Goal: Task Accomplishment & Management: Use online tool/utility

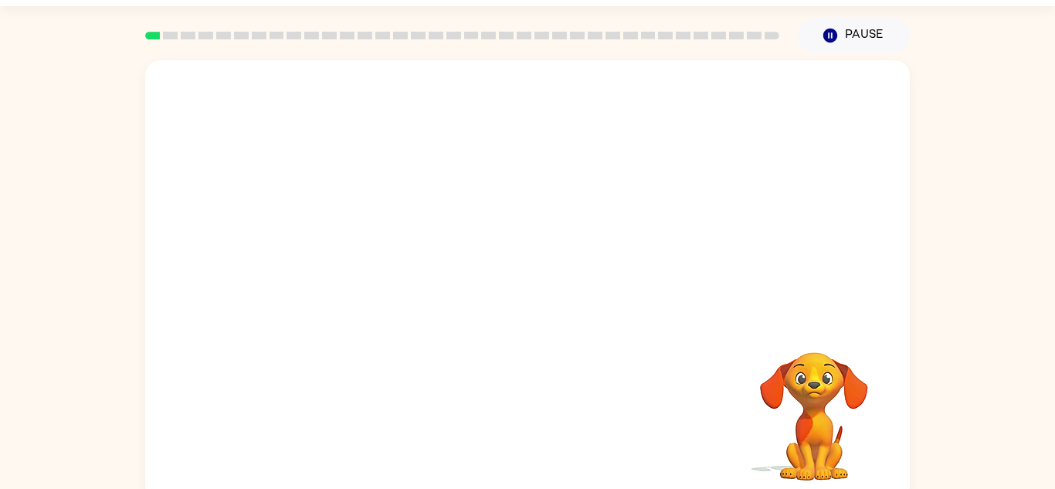
scroll to position [54, 0]
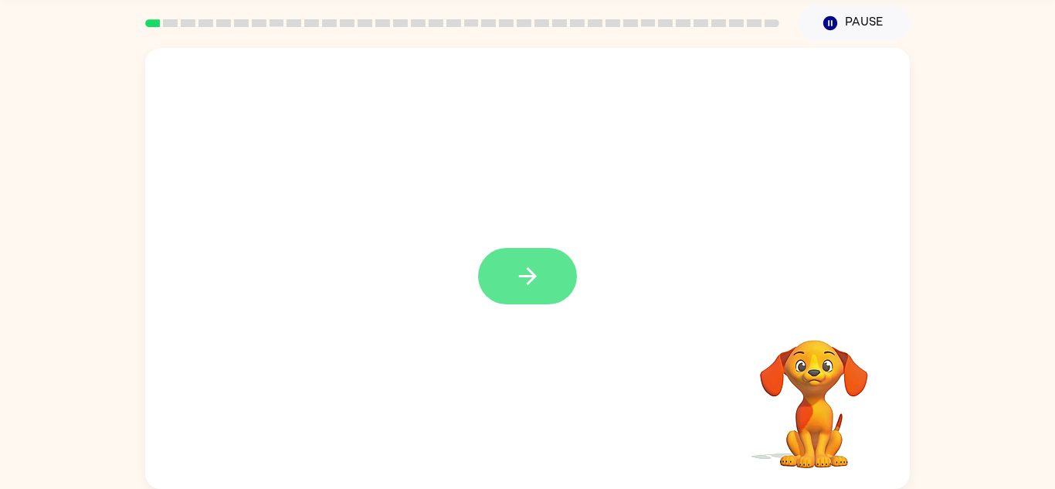
click at [554, 249] on button "button" at bounding box center [527, 276] width 99 height 56
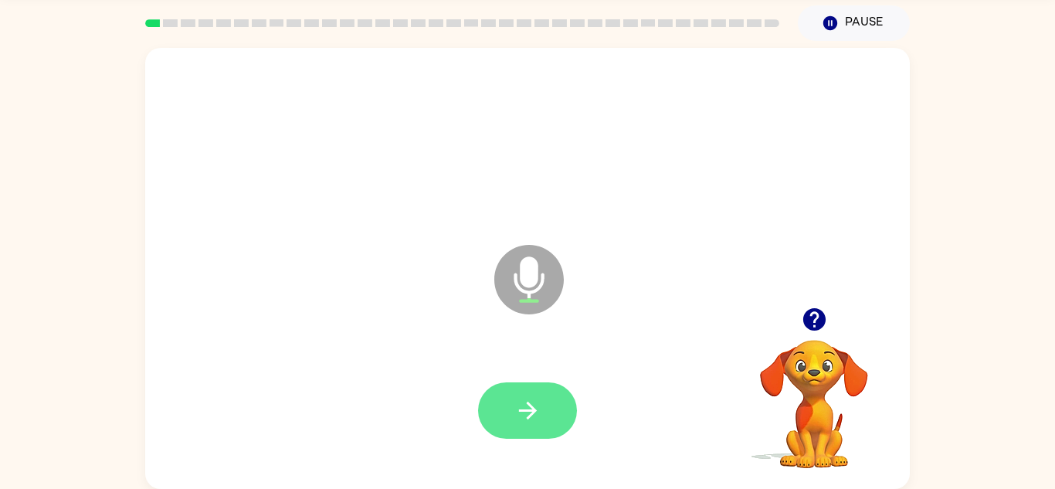
click at [525, 416] on icon "button" at bounding box center [527, 410] width 27 height 27
click at [553, 421] on button "button" at bounding box center [527, 410] width 99 height 56
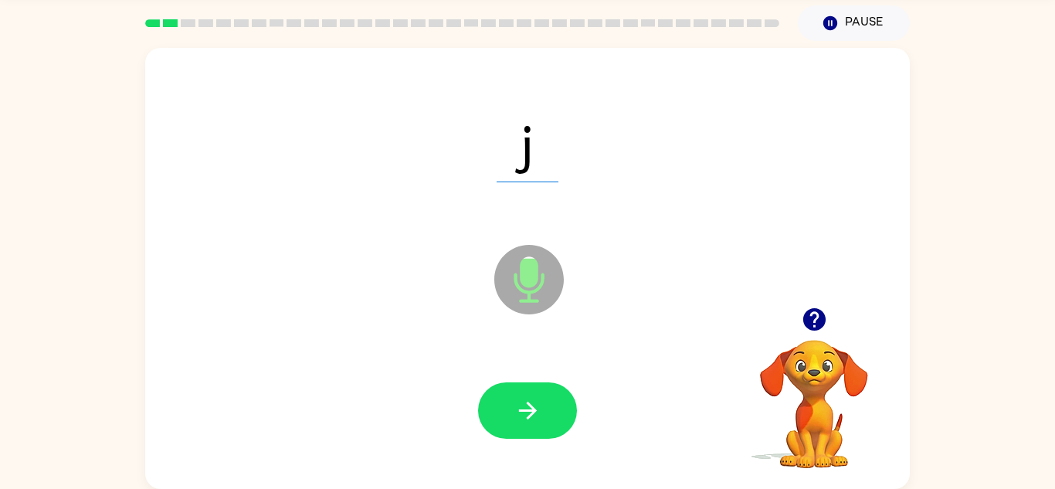
click at [553, 421] on button "button" at bounding box center [527, 410] width 99 height 56
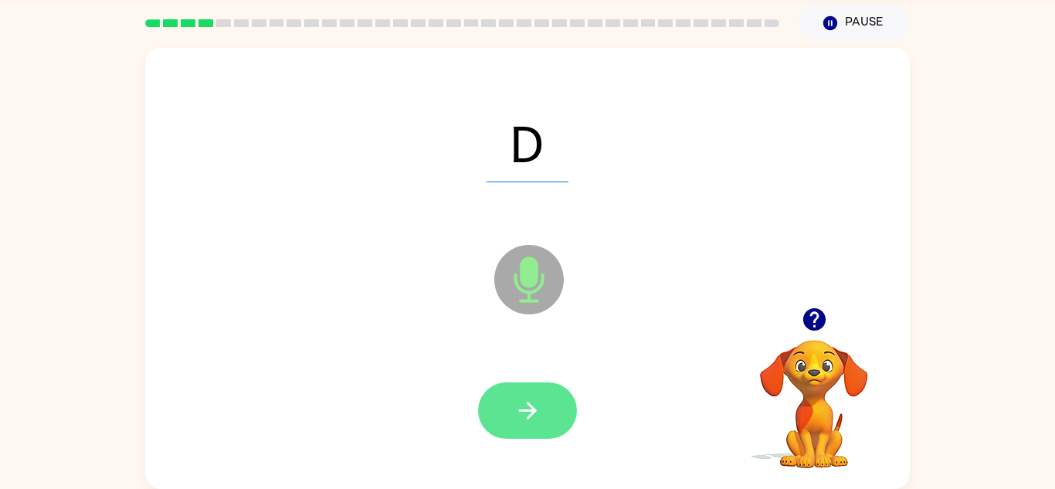
click at [516, 410] on icon "button" at bounding box center [527, 410] width 27 height 27
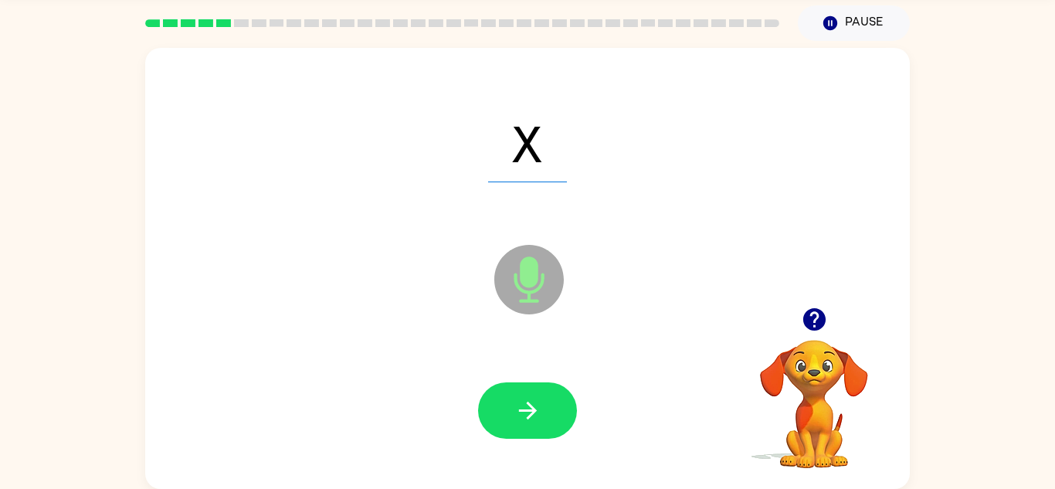
click at [516, 410] on icon "button" at bounding box center [527, 410] width 27 height 27
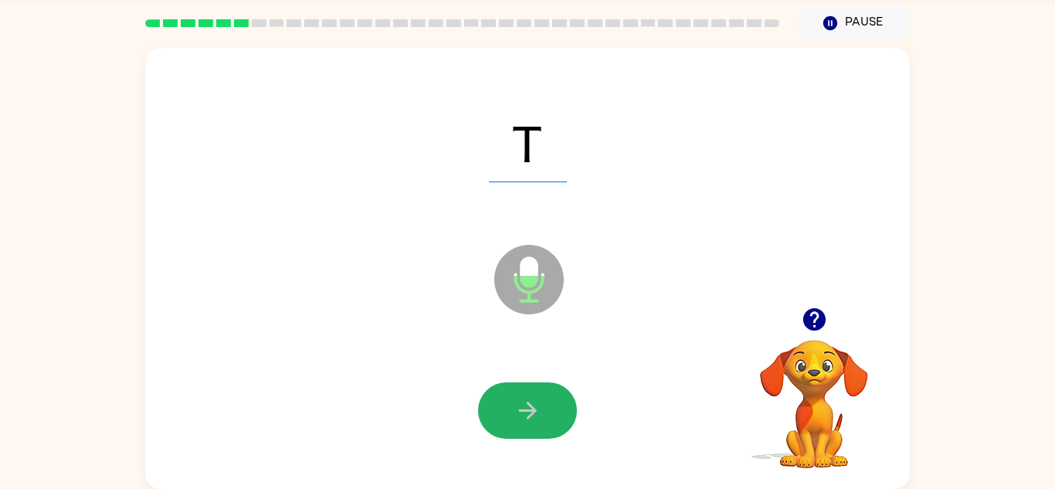
click at [516, 410] on icon "button" at bounding box center [527, 410] width 27 height 27
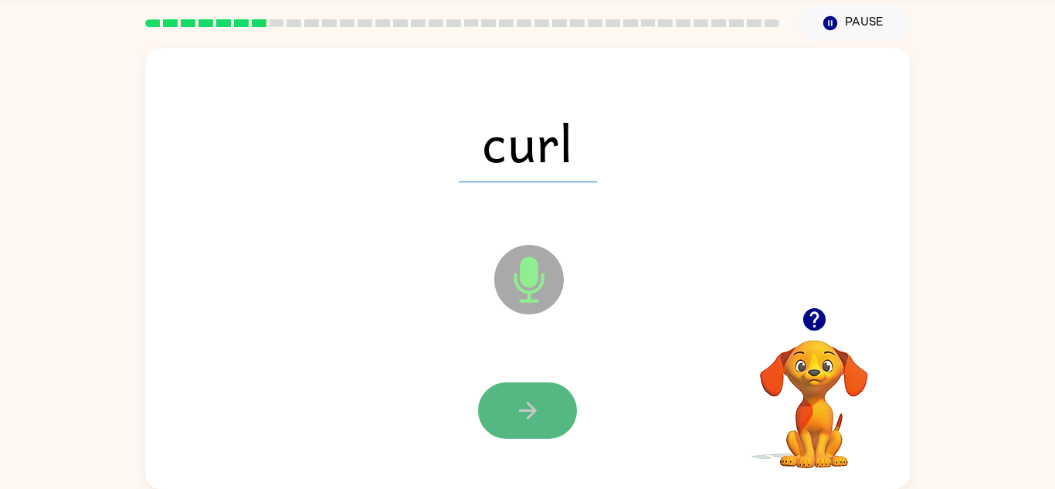
click at [541, 400] on icon "button" at bounding box center [527, 410] width 27 height 27
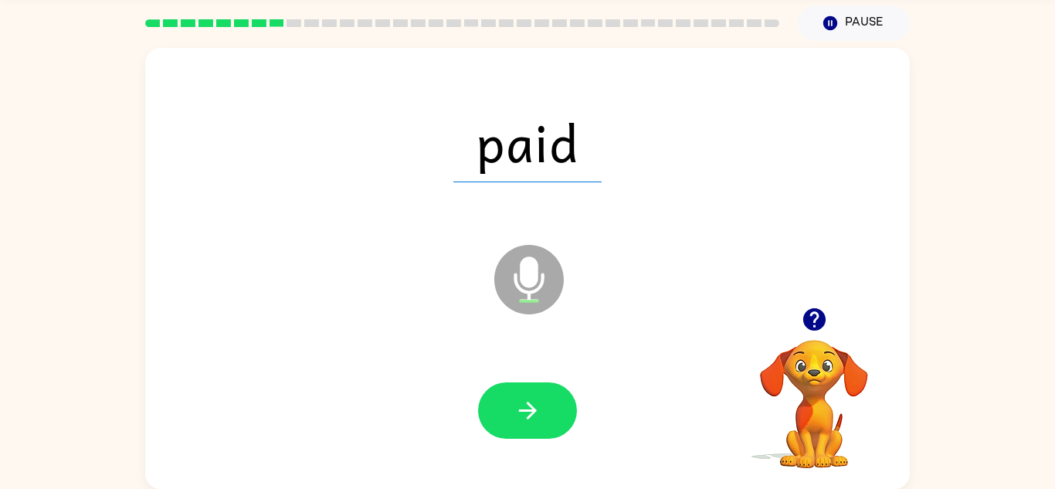
click at [541, 400] on icon "button" at bounding box center [527, 410] width 27 height 27
click at [541, 400] on div at bounding box center [527, 410] width 99 height 56
click at [541, 400] on icon "button" at bounding box center [527, 410] width 27 height 27
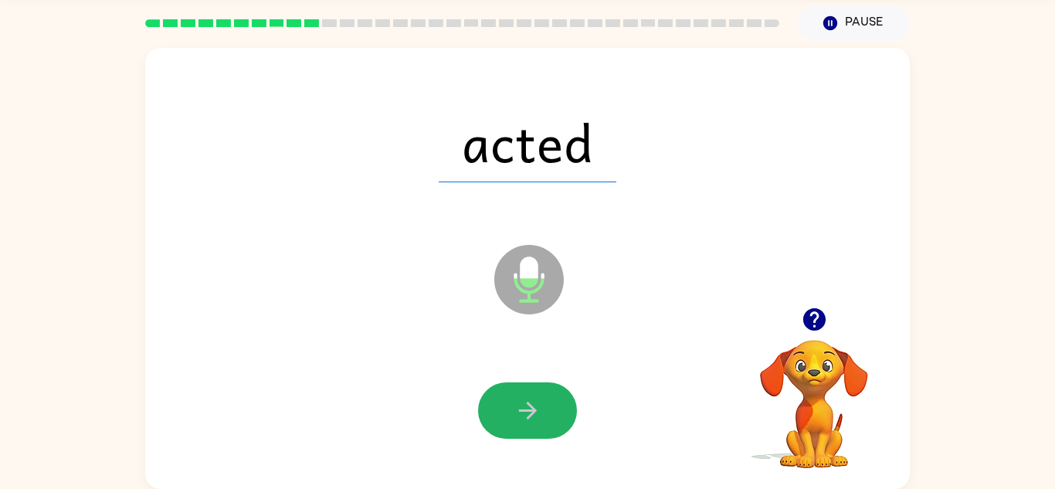
click at [541, 400] on icon "button" at bounding box center [527, 410] width 27 height 27
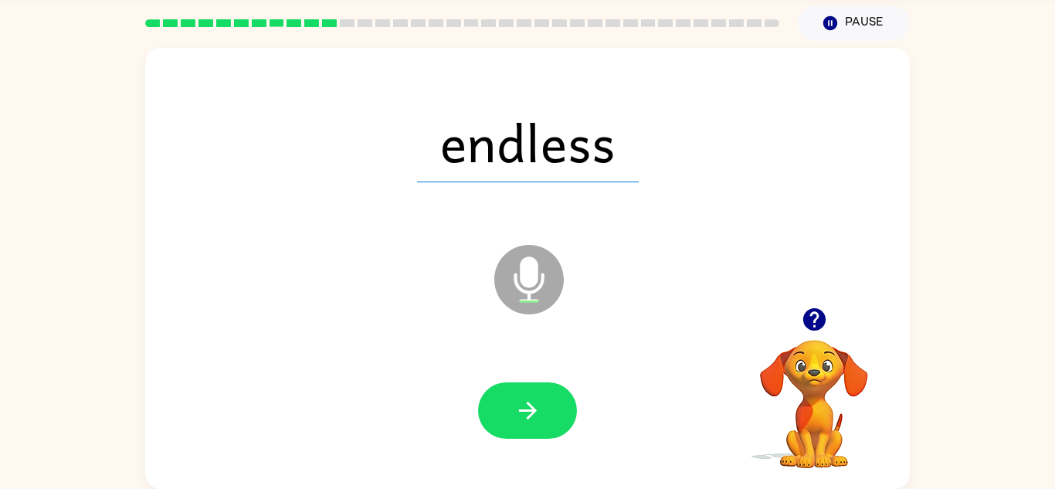
click at [541, 400] on icon "button" at bounding box center [527, 410] width 27 height 27
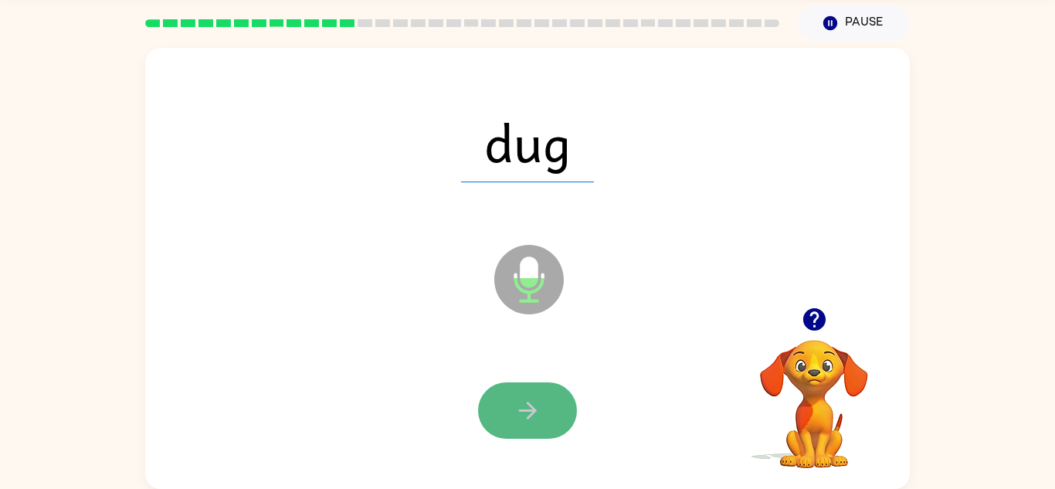
click at [527, 404] on icon "button" at bounding box center [527, 411] width 18 height 18
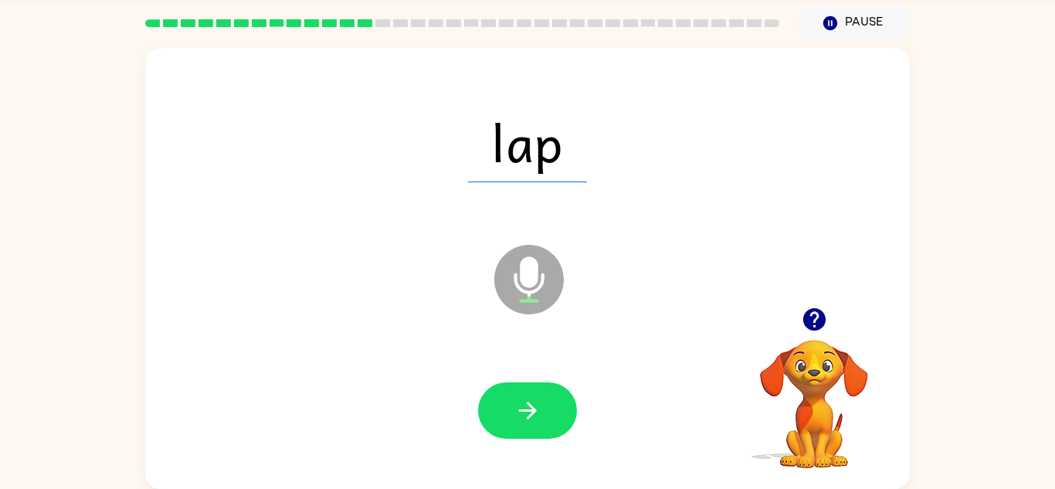
click at [527, 404] on icon "button" at bounding box center [527, 411] width 18 height 18
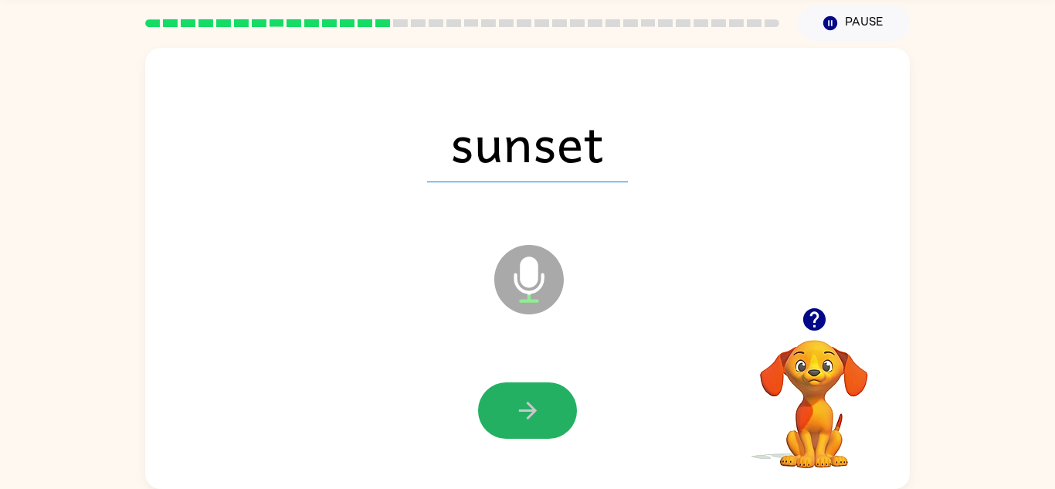
click at [527, 404] on icon "button" at bounding box center [527, 411] width 18 height 18
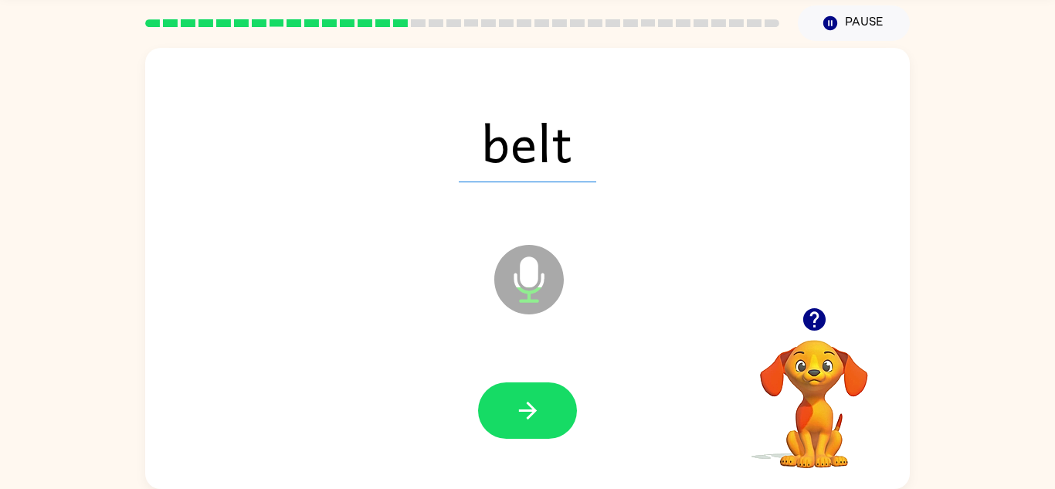
click at [527, 404] on icon "button" at bounding box center [527, 411] width 18 height 18
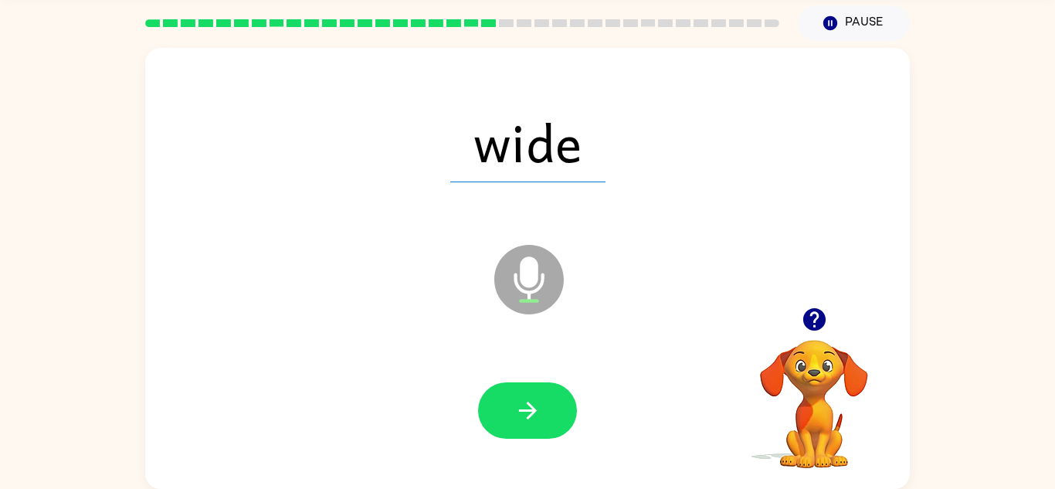
click at [527, 404] on icon "button" at bounding box center [527, 411] width 18 height 18
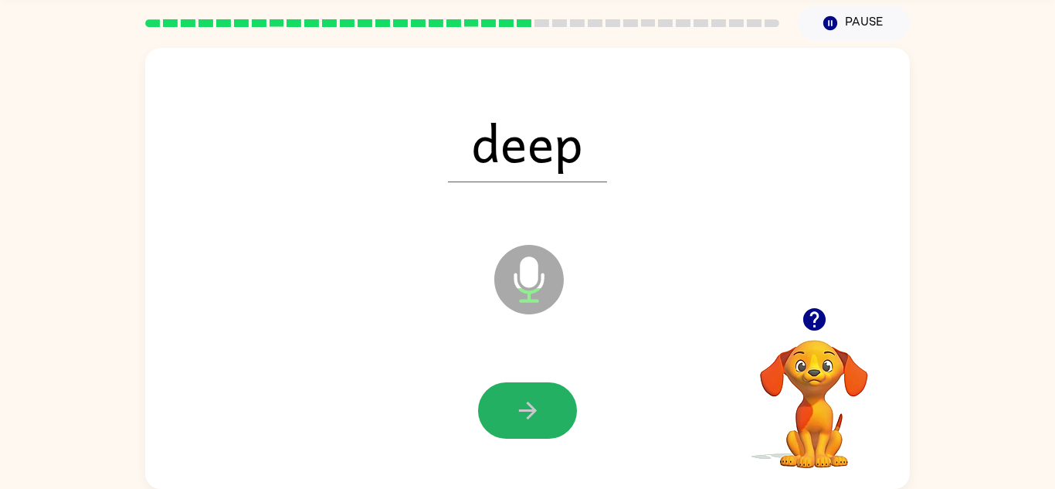
click at [527, 404] on icon "button" at bounding box center [527, 411] width 18 height 18
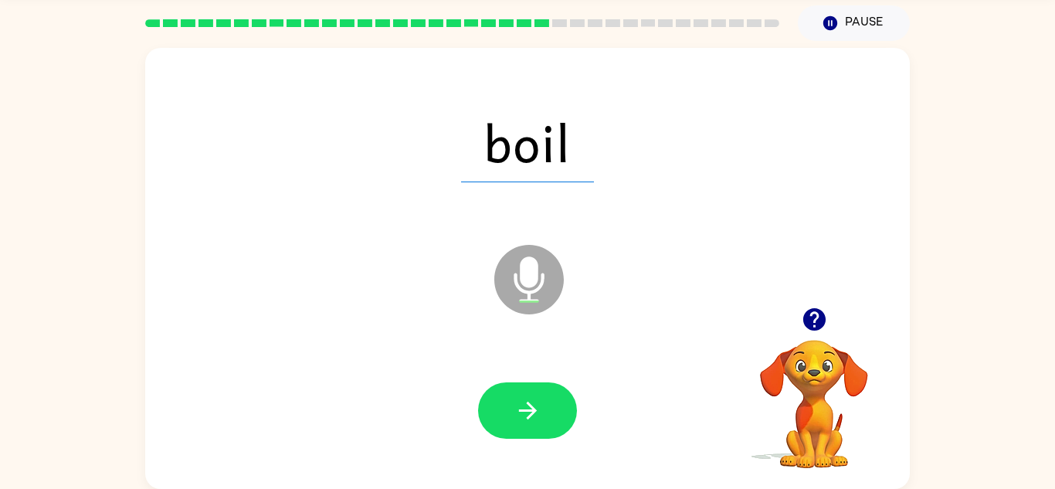
click at [527, 404] on icon "button" at bounding box center [527, 411] width 18 height 18
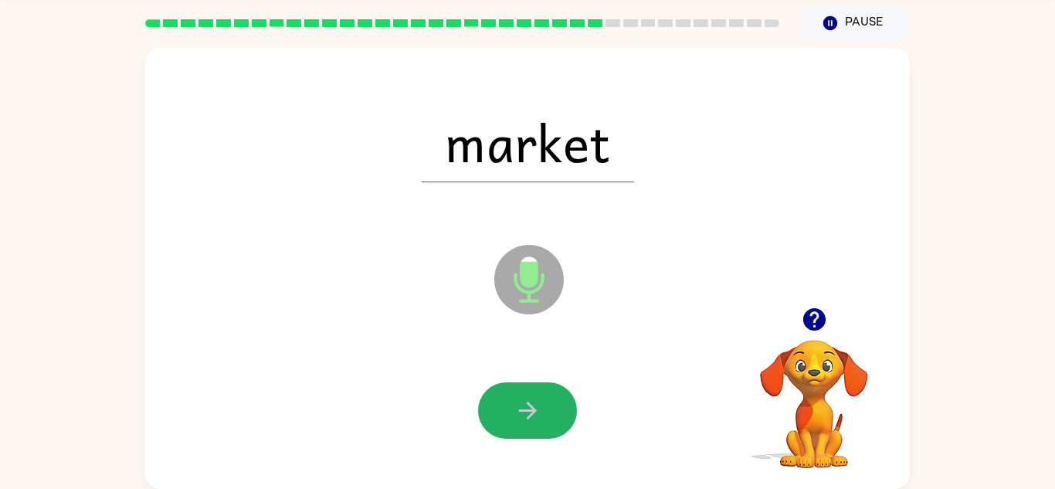
click at [527, 404] on icon "button" at bounding box center [527, 411] width 18 height 18
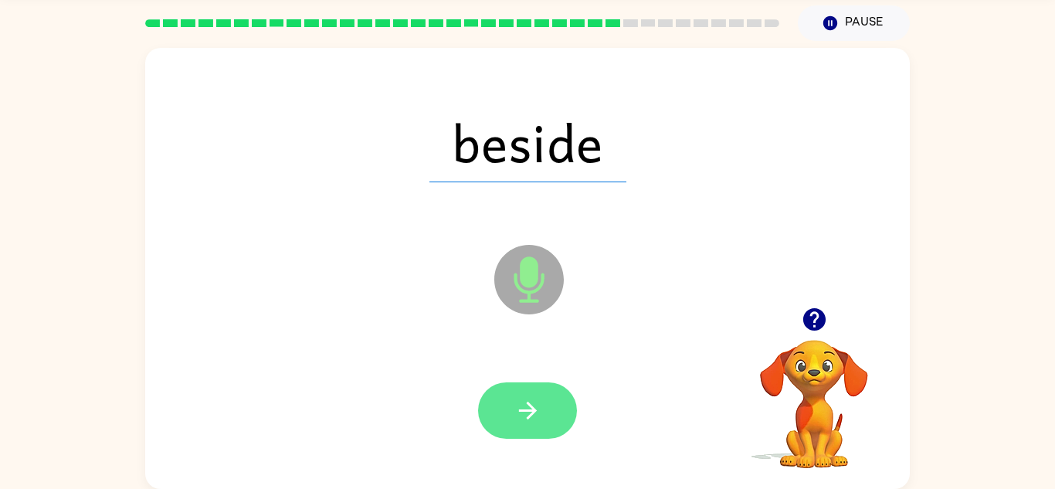
click at [514, 411] on icon "button" at bounding box center [527, 410] width 27 height 27
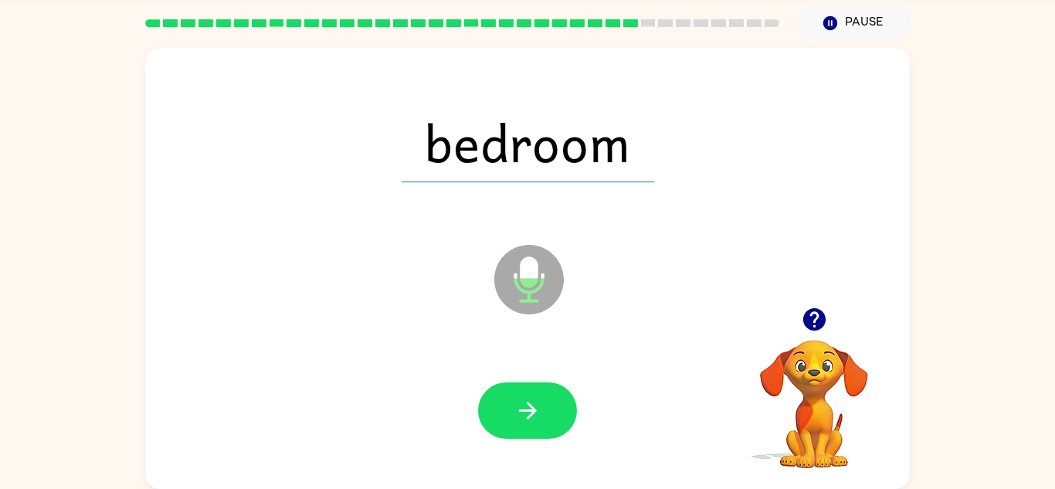
click at [514, 411] on icon "button" at bounding box center [527, 410] width 27 height 27
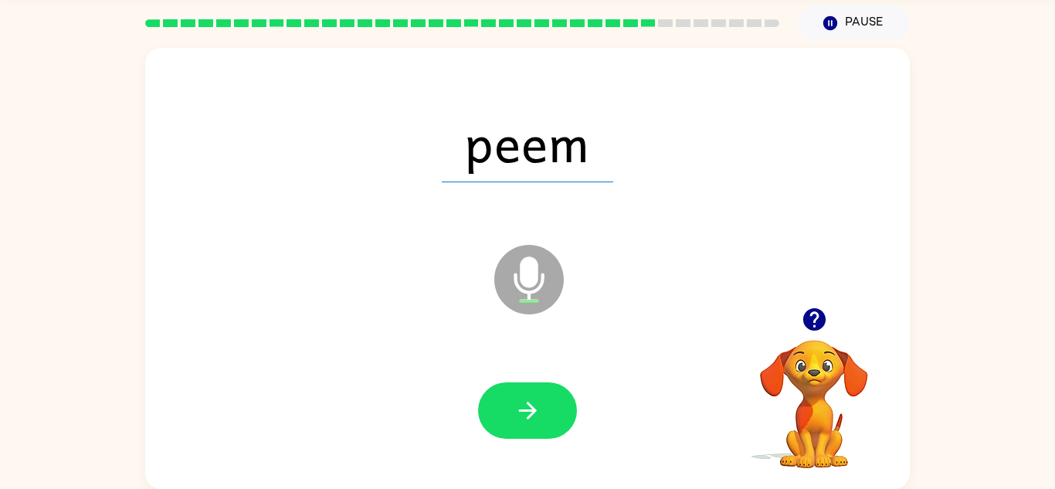
click at [514, 411] on icon "button" at bounding box center [527, 410] width 27 height 27
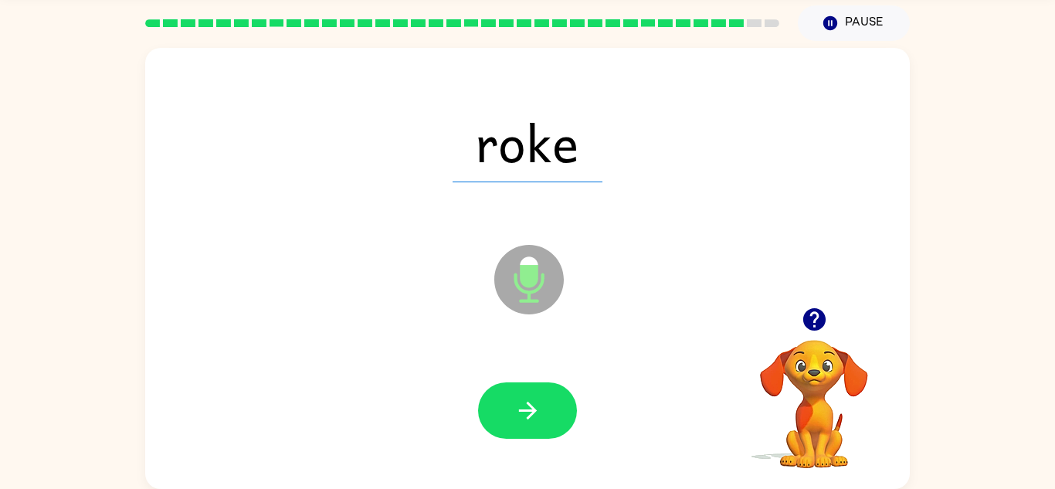
click at [514, 411] on icon "button" at bounding box center [527, 410] width 27 height 27
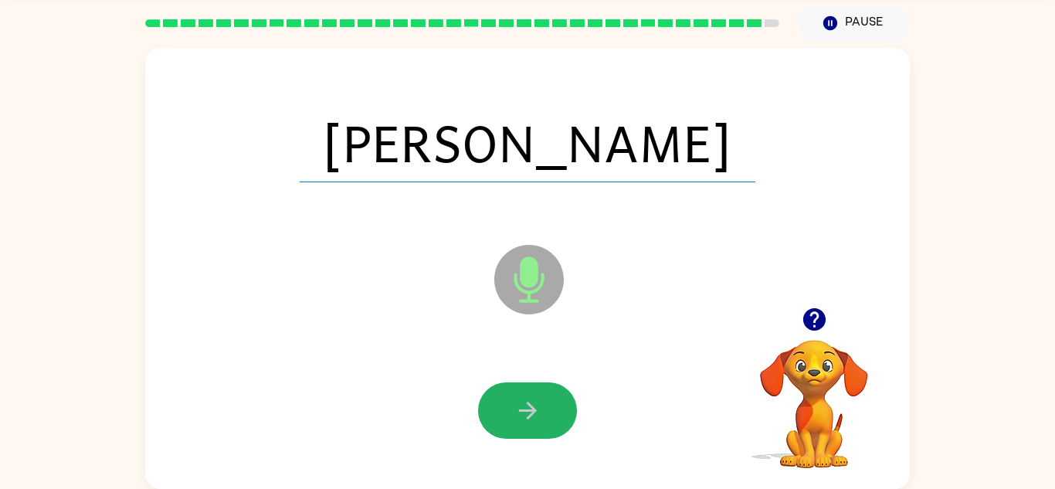
click at [514, 411] on icon "button" at bounding box center [527, 410] width 27 height 27
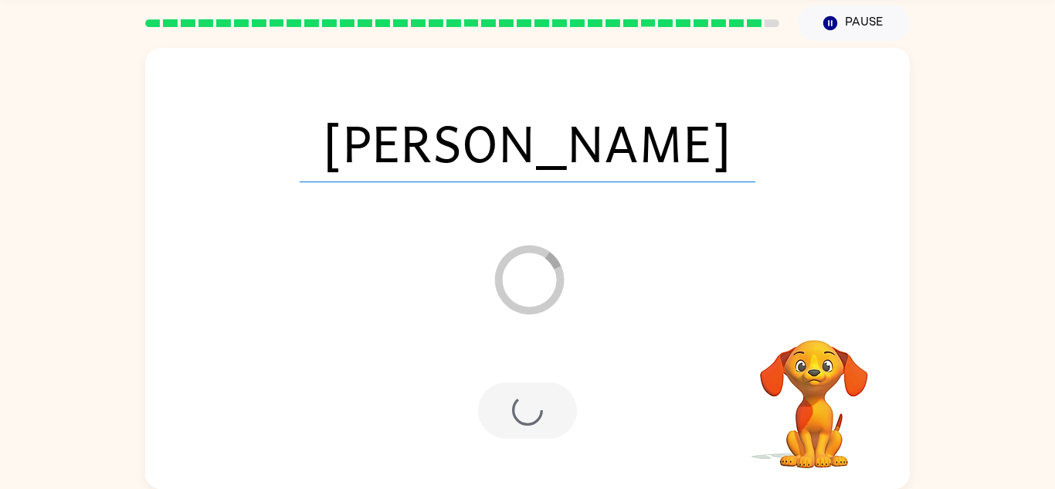
scroll to position [26, 0]
